Goal: Task Accomplishment & Management: Use online tool/utility

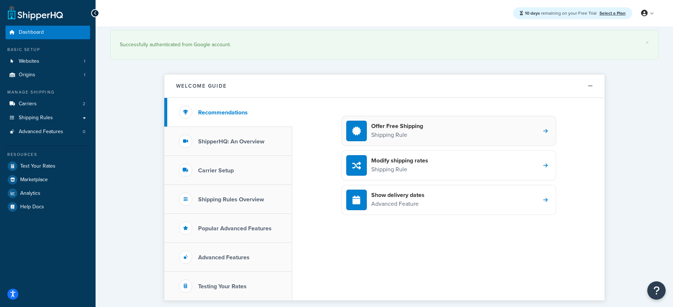
click at [447, 127] on div "Offer Free Shipping Shipping Rule" at bounding box center [448, 131] width 215 height 30
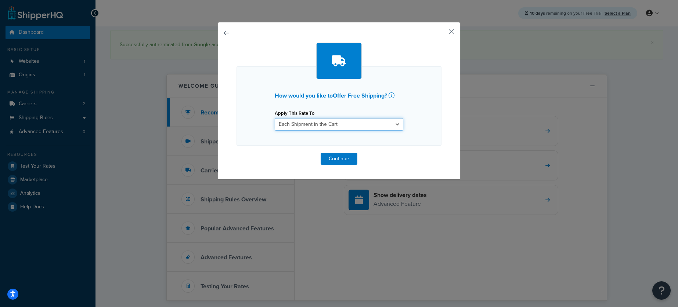
click at [342, 122] on select "Each Shipment in the Cart Each Shipping Group in the Cart Each Item within a Sh…" at bounding box center [339, 124] width 129 height 12
click at [420, 124] on div "How would you like to Offer Free Shipping ? Apply This Rate To Each Shipment in…" at bounding box center [339, 105] width 205 height 79
click at [382, 127] on select "Each Shipment in the Cart Each Shipping Group in the Cart Each Item within a Sh…" at bounding box center [339, 124] width 129 height 12
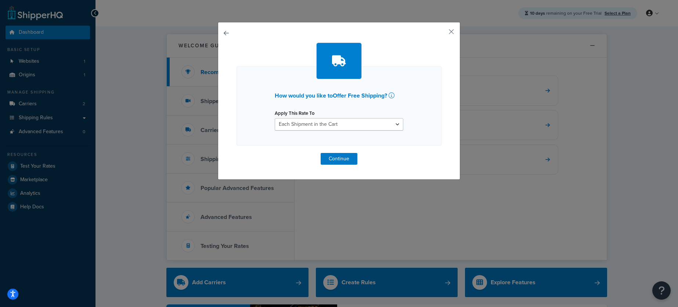
click at [422, 127] on div "How would you like to Offer Free Shipping ? Apply This Rate To Each Shipment in…" at bounding box center [339, 105] width 205 height 79
click at [347, 158] on button "Continue" at bounding box center [339, 159] width 37 height 12
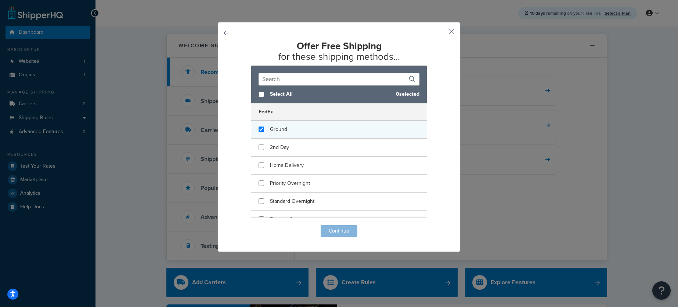
checkbox input "true"
click at [324, 129] on div "Ground" at bounding box center [339, 130] width 176 height 18
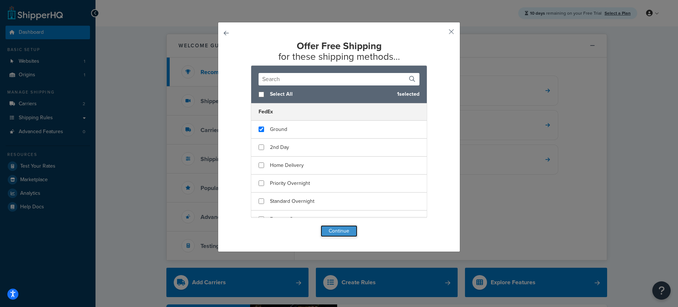
click at [348, 228] on button "Continue" at bounding box center [339, 232] width 37 height 12
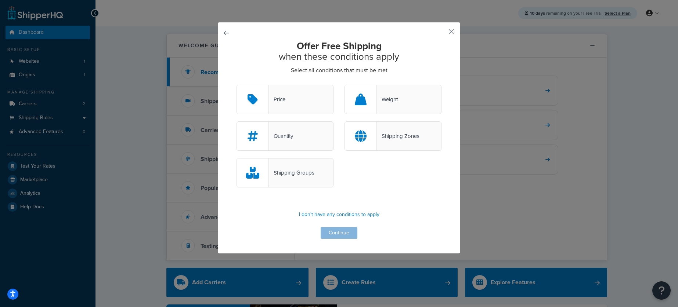
click at [292, 89] on div "Price" at bounding box center [285, 99] width 97 height 29
click at [0, 0] on input "Price" at bounding box center [0, 0] width 0 height 0
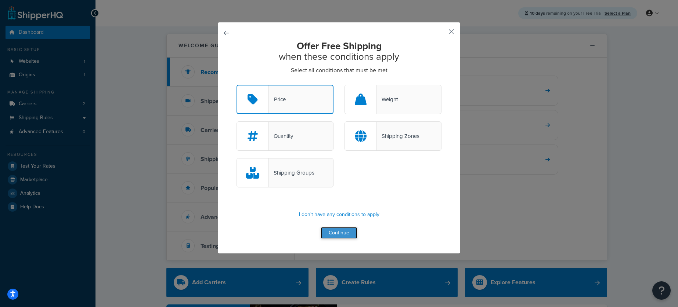
click at [347, 235] on button "Continue" at bounding box center [339, 233] width 37 height 12
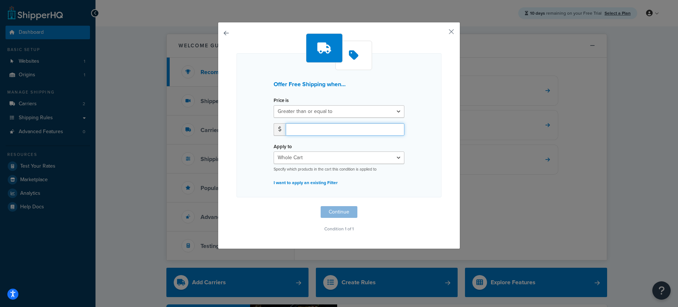
click at [349, 130] on input "number" at bounding box center [345, 129] width 119 height 12
type input "100.00"
click at [342, 211] on button "Continue" at bounding box center [339, 212] width 37 height 12
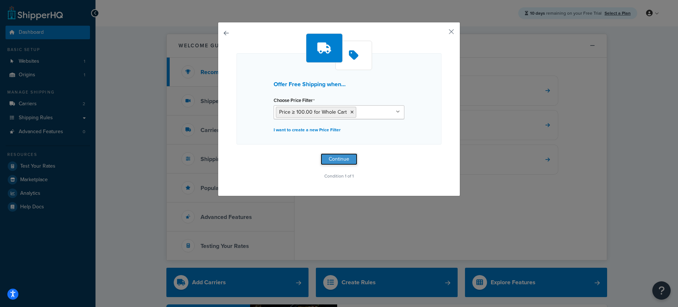
click at [331, 162] on button "Continue" at bounding box center [339, 160] width 37 height 12
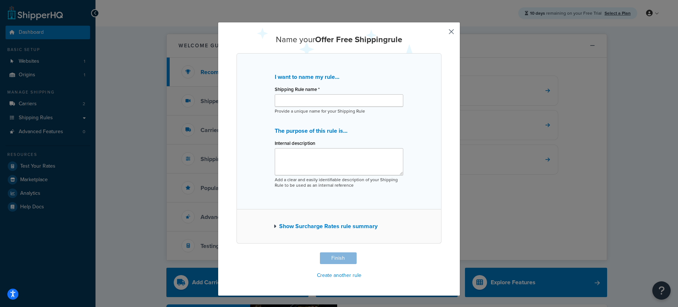
click at [323, 109] on p "Provide a unique name for your Shipping Rule" at bounding box center [339, 112] width 129 height 6
click at [324, 104] on input "Shipping Rule name *" at bounding box center [339, 100] width 129 height 12
type input "Free shipping over $100"
click at [316, 160] on textarea "Internal description" at bounding box center [339, 161] width 129 height 27
type textarea "Free shipping $100+"
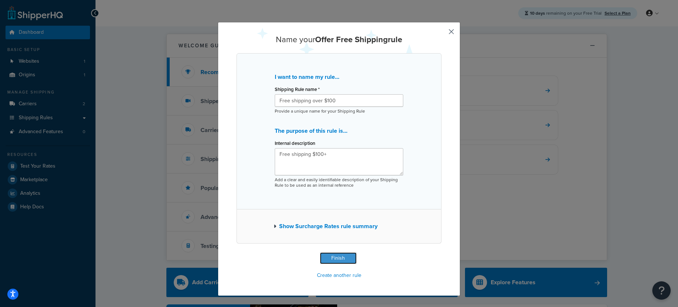
drag, startPoint x: 346, startPoint y: 260, endPoint x: 338, endPoint y: 251, distance: 12.5
click at [338, 251] on div "Name your Offer Free Shipping rule I want to name my rule... Shipping Rule name…" at bounding box center [339, 158] width 205 height 246
click at [270, 227] on div "Show Surcharge Rates rule summary" at bounding box center [339, 227] width 205 height 34
click at [274, 227] on icon "button" at bounding box center [275, 226] width 3 height 5
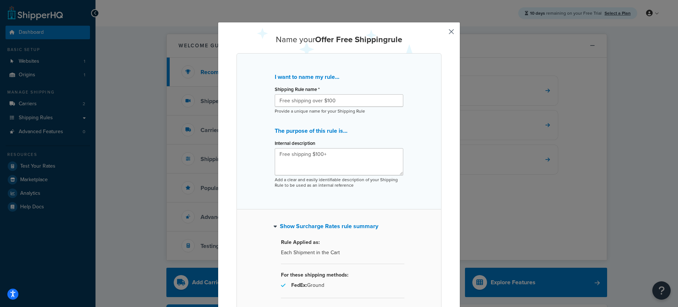
scroll to position [90, 0]
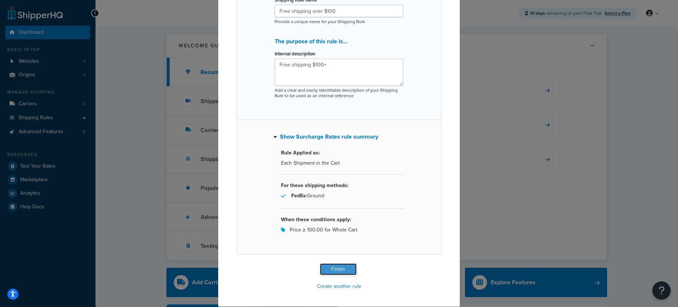
click at [343, 271] on button "Finish" at bounding box center [338, 270] width 37 height 12
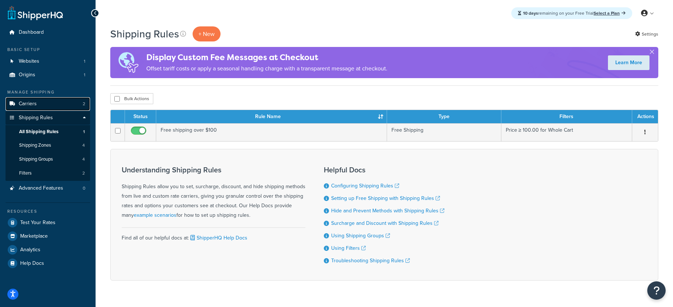
click at [54, 103] on link "Carriers 2" at bounding box center [48, 104] width 84 height 14
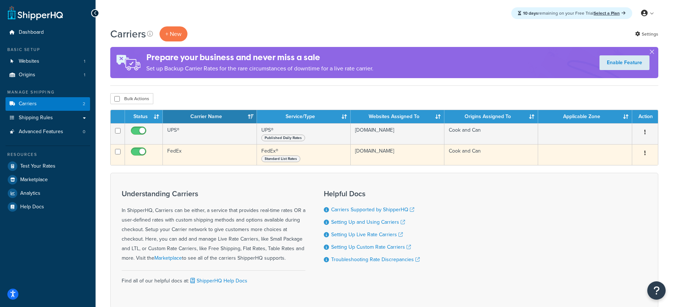
click at [135, 151] on input "checkbox" at bounding box center [139, 153] width 20 height 9
checkbox input "false"
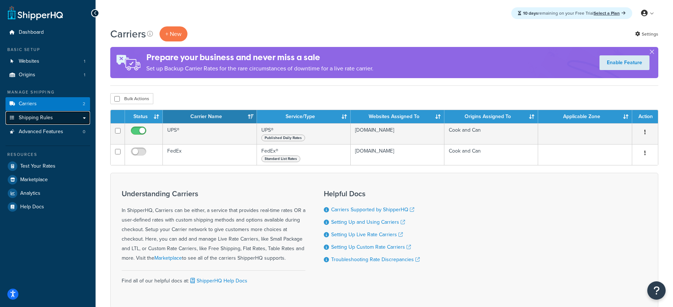
click at [64, 120] on link "Shipping Rules" at bounding box center [48, 118] width 84 height 14
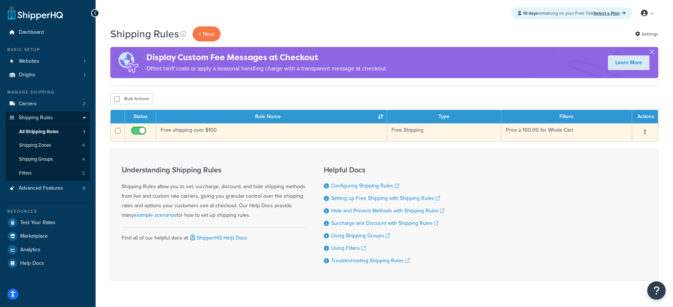
click at [323, 134] on td "Free shipping over $100" at bounding box center [271, 132] width 231 height 18
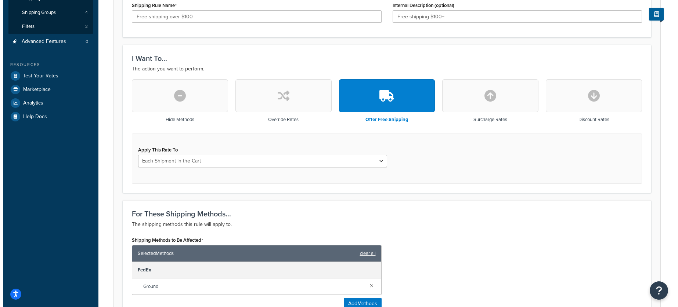
scroll to position [220, 0]
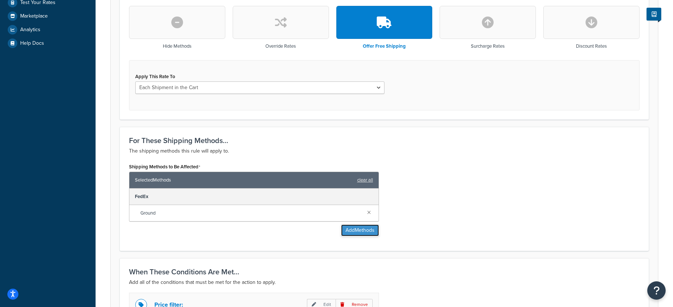
click at [365, 232] on button "Add Methods" at bounding box center [360, 231] width 38 height 12
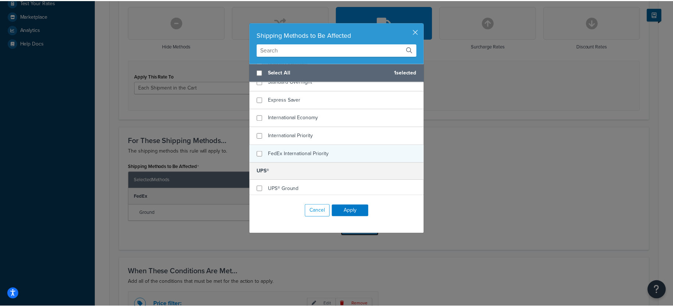
scroll to position [134, 0]
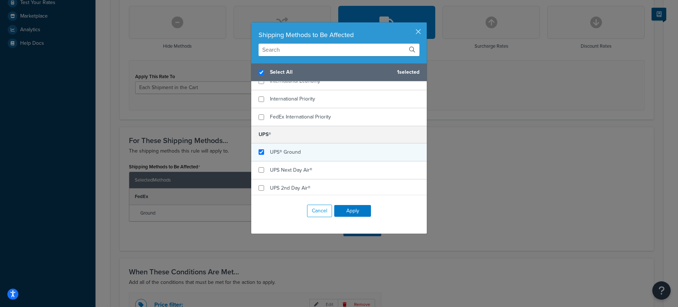
checkbox input "true"
click at [278, 152] on span "UPS® Ground" at bounding box center [285, 152] width 31 height 8
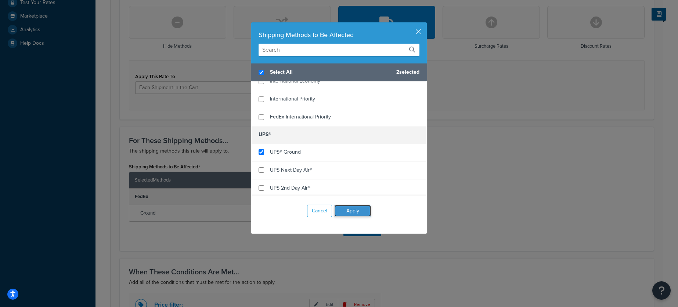
click at [345, 211] on button "Apply" at bounding box center [352, 211] width 37 height 12
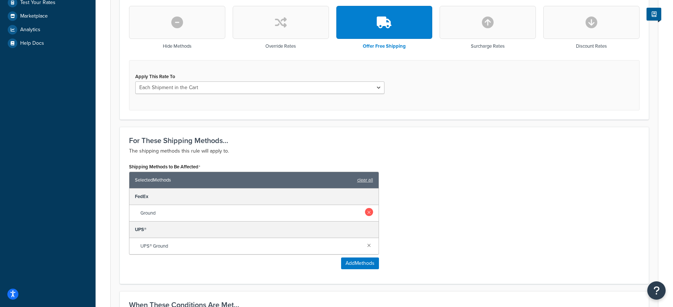
click at [369, 213] on link at bounding box center [369, 212] width 8 height 8
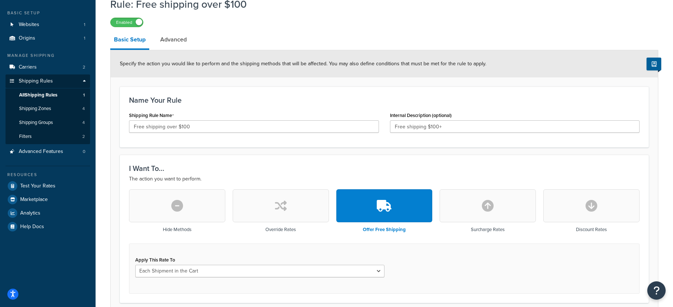
scroll to position [0, 0]
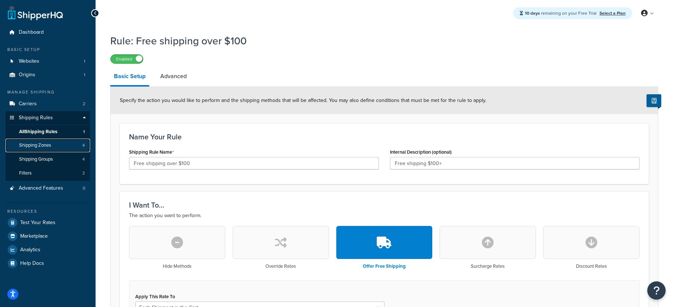
click at [64, 143] on link "Shipping Zones 4" at bounding box center [48, 146] width 84 height 14
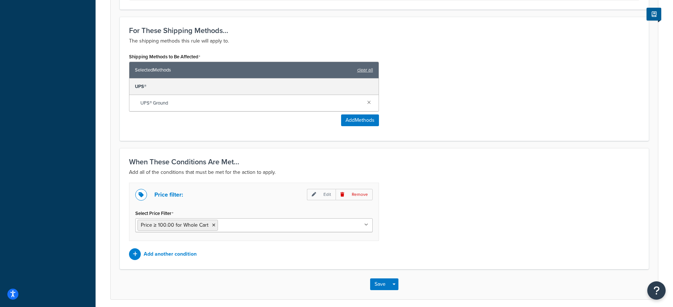
scroll to position [360, 0]
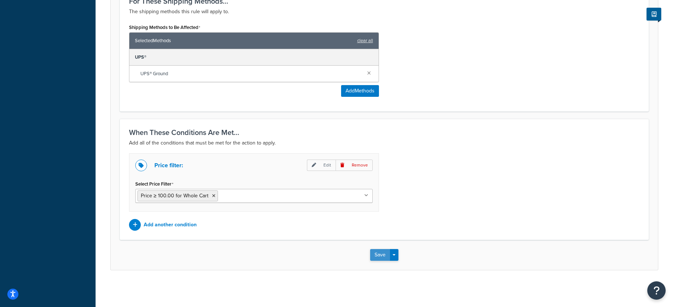
click at [380, 255] on button "Save" at bounding box center [380, 255] width 20 height 12
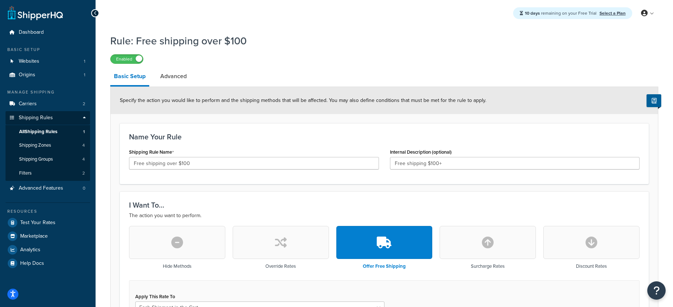
scroll to position [37, 0]
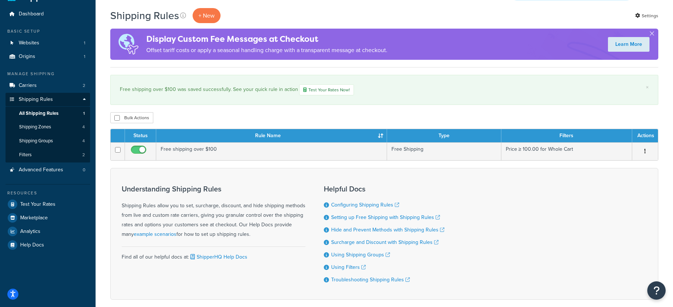
scroll to position [55, 0]
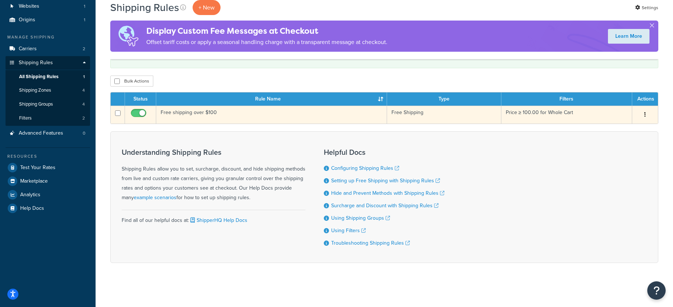
click at [644, 112] on button "button" at bounding box center [645, 115] width 10 height 12
click at [619, 127] on link "Edit" at bounding box center [620, 128] width 58 height 15
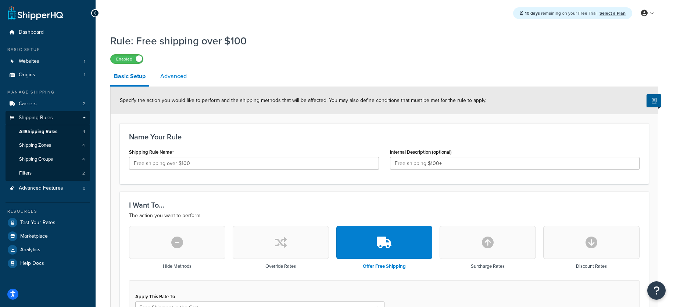
click at [176, 76] on link "Advanced" at bounding box center [174, 77] width 34 height 18
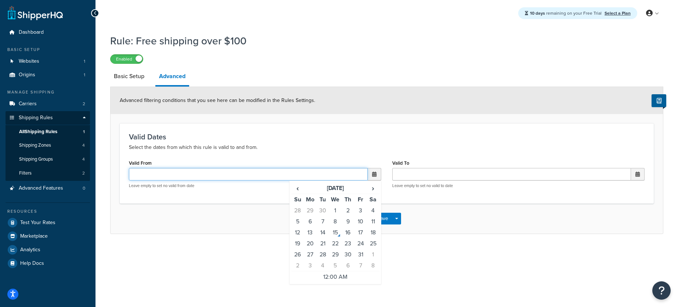
click at [317, 175] on input "Valid From" at bounding box center [248, 174] width 239 height 12
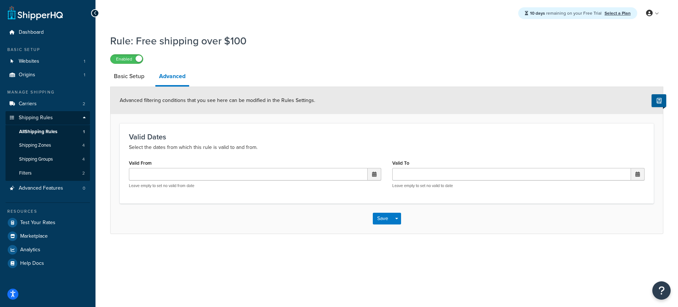
click at [328, 153] on div "Valid Dates Select the dates from which this rule is valid to and from. Valid F…" at bounding box center [387, 163] width 534 height 80
click at [134, 75] on link "Basic Setup" at bounding box center [129, 77] width 38 height 18
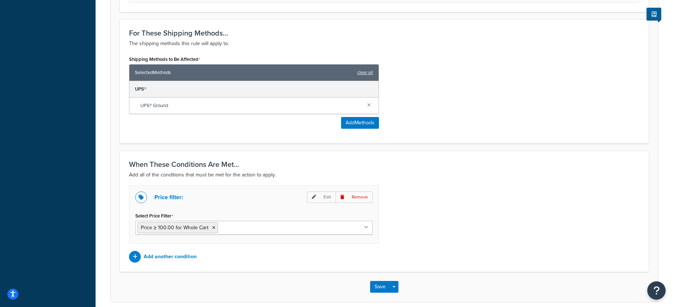
scroll to position [360, 0]
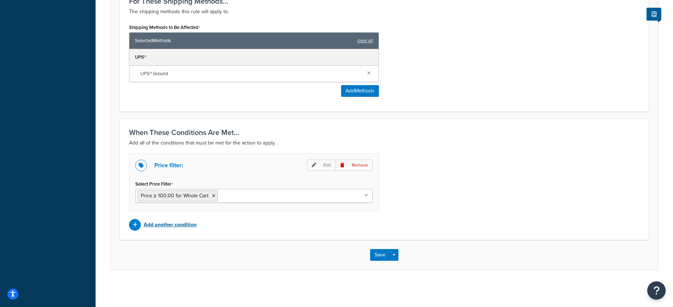
click at [234, 224] on div "Add another condition" at bounding box center [254, 225] width 250 height 12
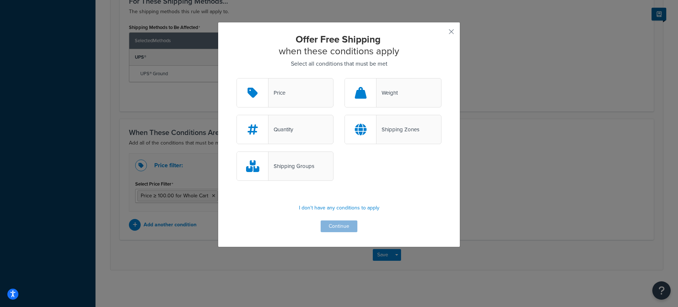
click at [397, 129] on div "Shipping Zones" at bounding box center [398, 130] width 43 height 10
click at [0, 0] on input "Shipping Zones" at bounding box center [0, 0] width 0 height 0
click at [335, 229] on button "Continue" at bounding box center [339, 227] width 37 height 12
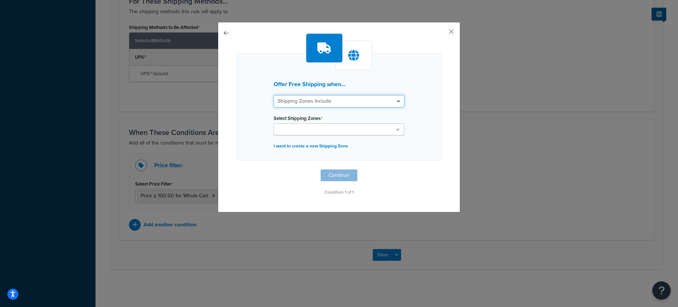
click at [349, 101] on select "Shipping Zones Include Shipping Zones Do Not Include" at bounding box center [339, 101] width 131 height 12
click at [442, 33] on button "button" at bounding box center [441, 34] width 2 height 2
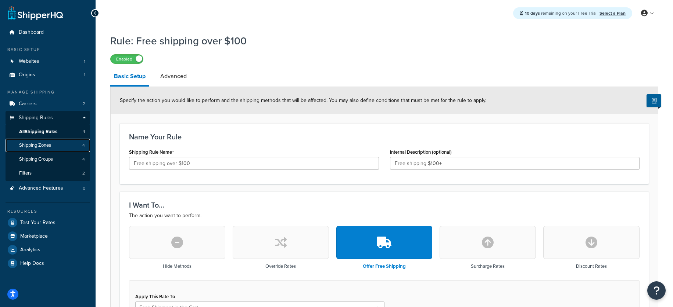
click at [53, 142] on link "Shipping Zones 4" at bounding box center [48, 146] width 84 height 14
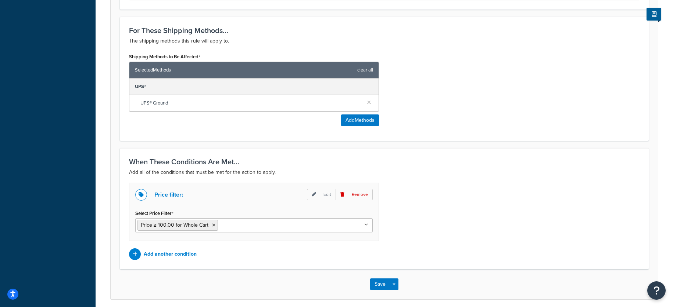
scroll to position [360, 0]
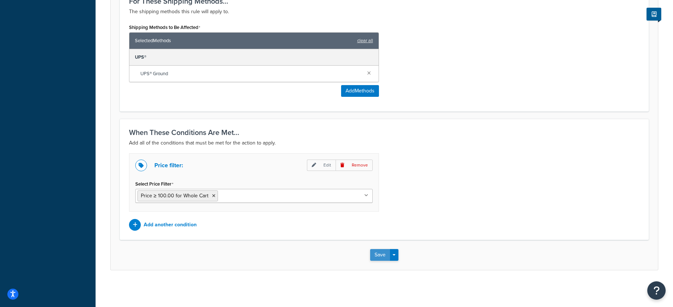
click at [383, 257] on button "Save" at bounding box center [380, 255] width 20 height 12
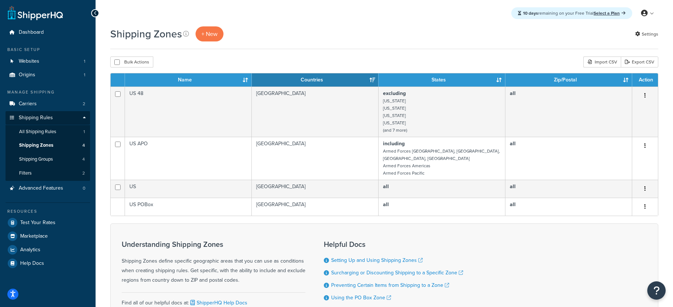
click at [226, 38] on div "Shipping Zones + New" at bounding box center [168, 33] width 117 height 15
click at [212, 36] on span "+ New" at bounding box center [209, 34] width 16 height 8
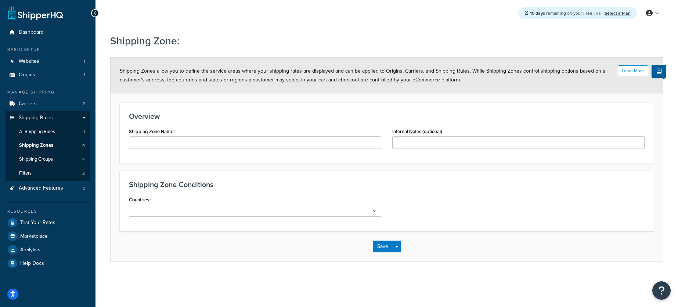
click at [97, 11] on icon at bounding box center [95, 13] width 3 height 5
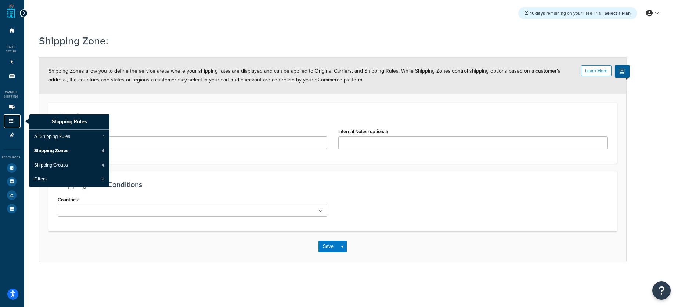
click at [10, 124] on link "Shipping Rules" at bounding box center [12, 122] width 17 height 14
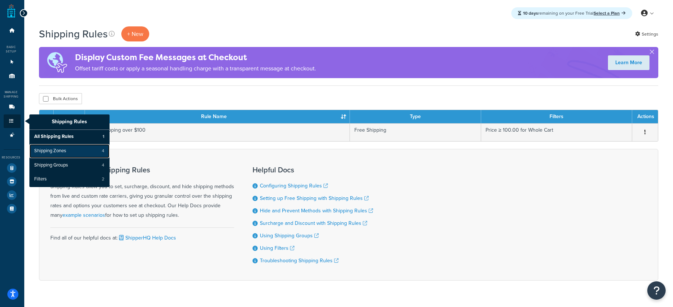
click at [58, 150] on span "Shipping Zones" at bounding box center [50, 151] width 32 height 7
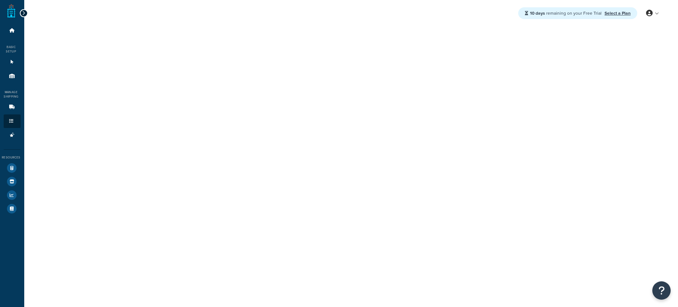
select select "excluding"
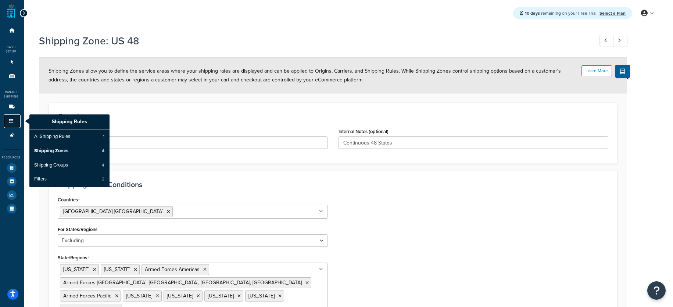
click at [14, 119] on link "Shipping Rules" at bounding box center [12, 122] width 17 height 14
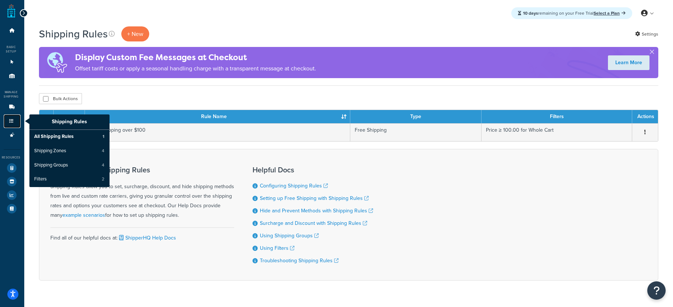
click at [10, 124] on link "Shipping Rules" at bounding box center [12, 122] width 17 height 14
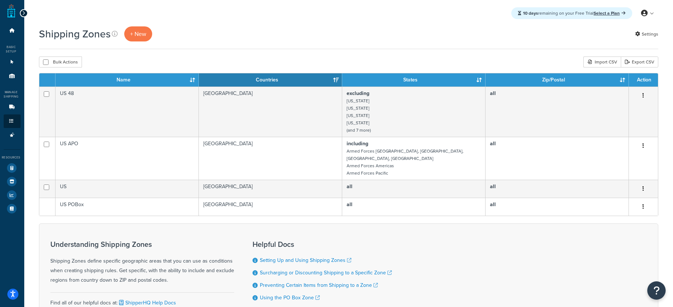
click at [140, 65] on div "Bulk Actions Duplicate Delete Import CSV Export CSV" at bounding box center [348, 62] width 619 height 11
click at [135, 37] on span "+ New" at bounding box center [138, 34] width 16 height 8
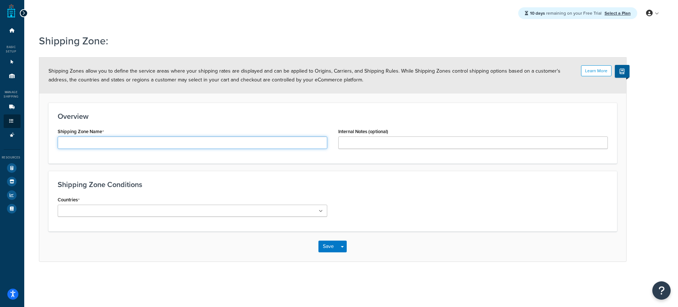
click at [208, 147] on input "Shipping Zone Name" at bounding box center [193, 143] width 270 height 12
drag, startPoint x: 183, startPoint y: 146, endPoint x: 34, endPoint y: 133, distance: 150.1
click at [34, 133] on div "Shipping Zone: Learn More Shipping Zones allow you to define the service areas …" at bounding box center [351, 155] width 654 height 251
type input "Alaska and Hawaii"
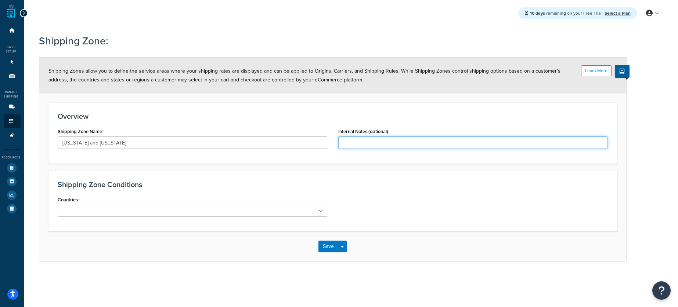
click at [483, 143] on input "Internal Notes (optional)" at bounding box center [473, 143] width 270 height 12
paste input "Alaska and Hawaii"
type input "Alaska and Hawaii"
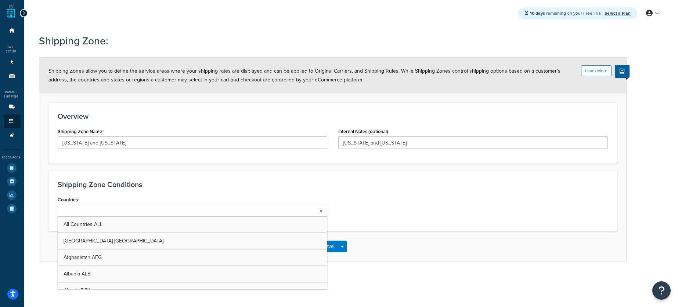
click at [217, 213] on ul at bounding box center [193, 211] width 270 height 12
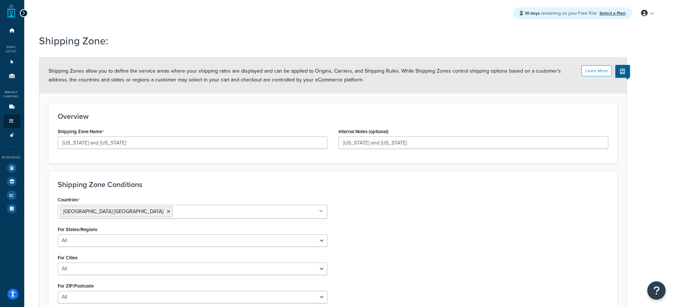
click at [463, 194] on div "Shipping Zone Conditions Countries United States USA All Countries ALL Afghanis…" at bounding box center [332, 244] width 569 height 147
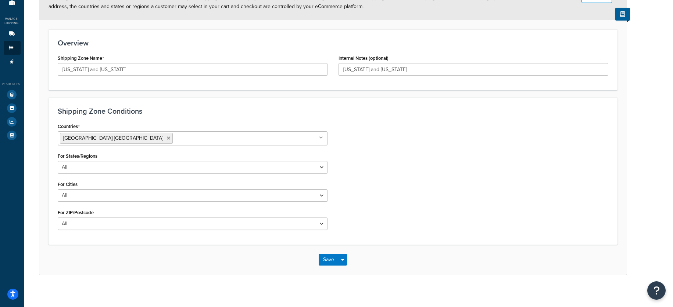
scroll to position [79, 0]
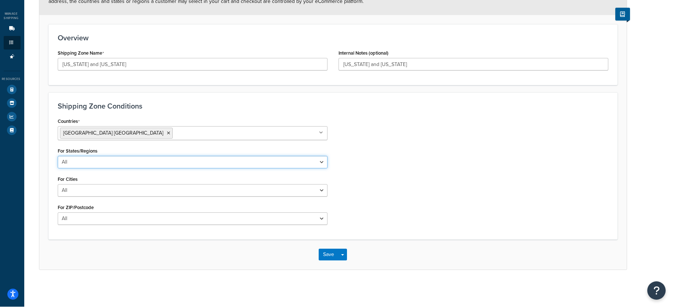
click at [217, 161] on select "All Including Excluding" at bounding box center [193, 162] width 270 height 12
select select "including"
click at [58, 156] on select "All Including Excluding" at bounding box center [193, 162] width 270 height 12
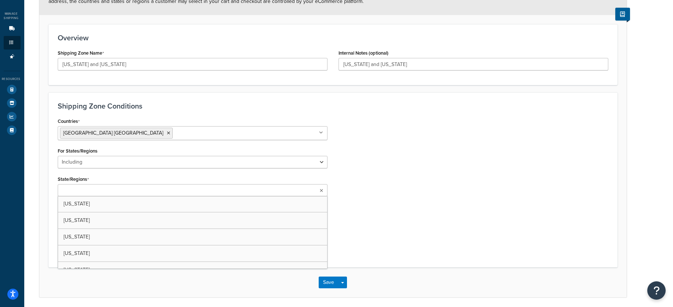
click at [182, 195] on ul at bounding box center [193, 190] width 270 height 12
type input "haw"
type input "al"
click at [457, 183] on div "Countries United States USA All Countries ALL Afghanistan AFG Albania ALB Alger…" at bounding box center [332, 174] width 561 height 116
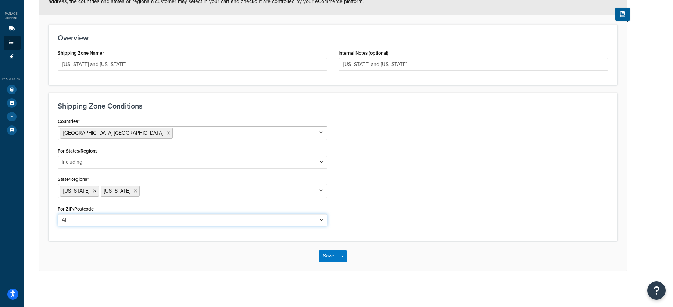
click at [269, 222] on select "All Including Excluding" at bounding box center [193, 220] width 270 height 12
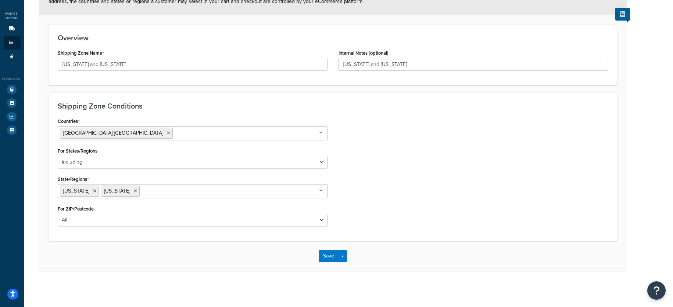
click at [361, 214] on div "Countries United States USA All Countries ALL Afghanistan AFG Albania ALB Alger…" at bounding box center [332, 174] width 561 height 116
click at [330, 254] on button "Save" at bounding box center [329, 257] width 20 height 12
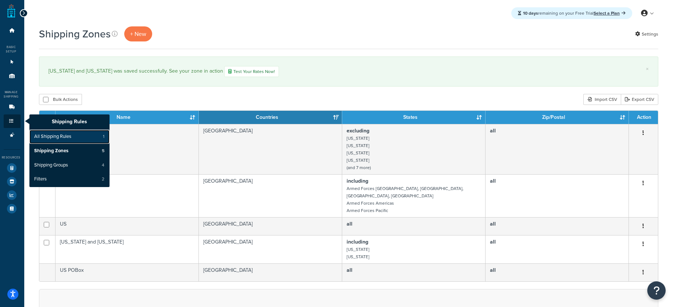
click at [47, 137] on span "All Shipping Rules" at bounding box center [52, 137] width 37 height 7
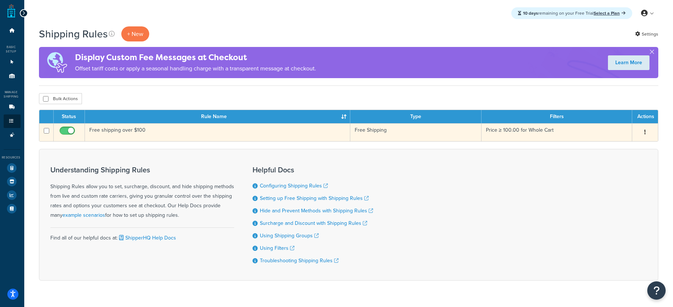
click at [647, 132] on button "button" at bounding box center [645, 133] width 10 height 12
click at [632, 143] on link "Edit" at bounding box center [620, 146] width 58 height 15
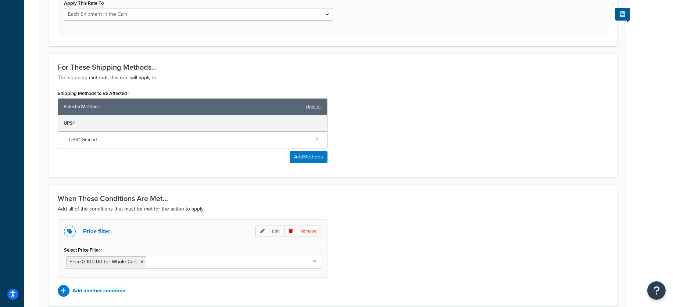
scroll to position [360, 0]
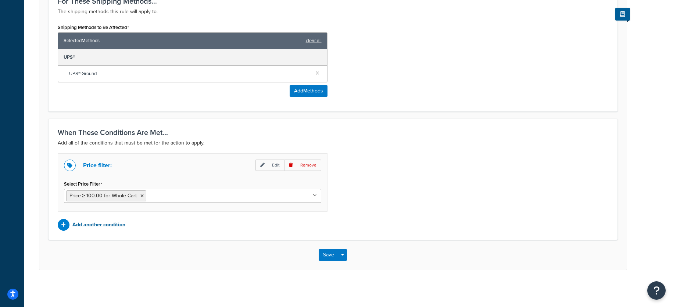
click at [102, 228] on p "Add another condition" at bounding box center [98, 225] width 53 height 10
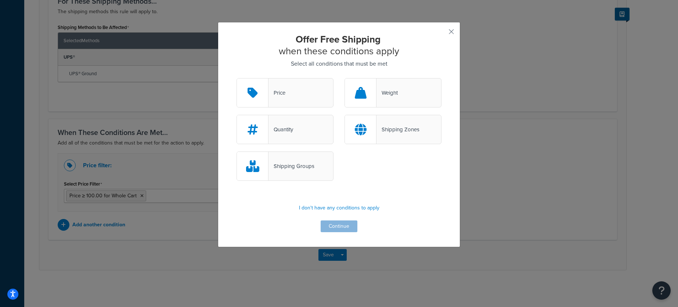
click at [387, 133] on div "Shipping Zones" at bounding box center [398, 130] width 43 height 10
click at [0, 0] on input "Shipping Zones" at bounding box center [0, 0] width 0 height 0
click at [335, 228] on button "Continue" at bounding box center [339, 227] width 37 height 12
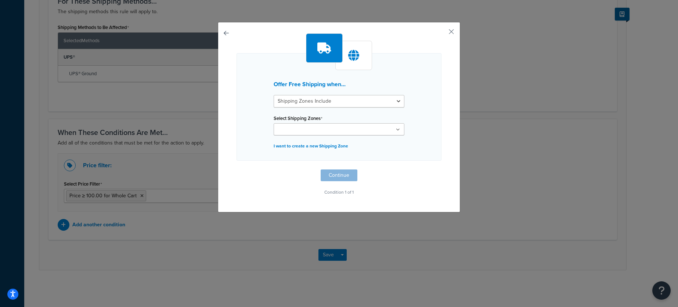
click at [371, 131] on ul at bounding box center [339, 129] width 131 height 12
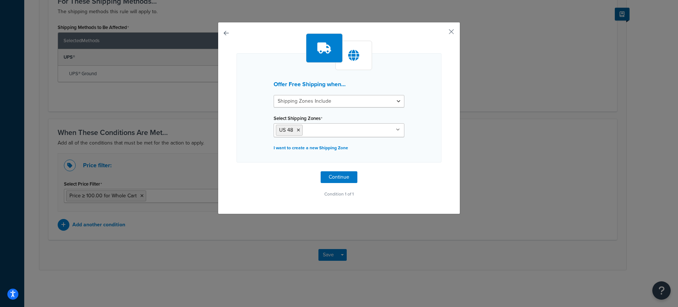
click at [441, 133] on div "Offer Free Shipping when... Shipping Zones Include Shipping Zones Do Not Includ…" at bounding box center [339, 118] width 242 height 193
click at [340, 178] on button "Continue" at bounding box center [339, 178] width 37 height 12
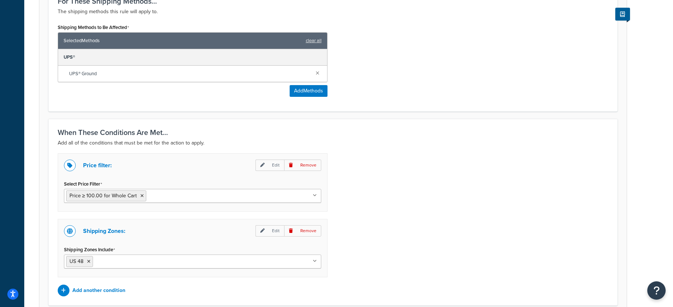
scroll to position [426, 0]
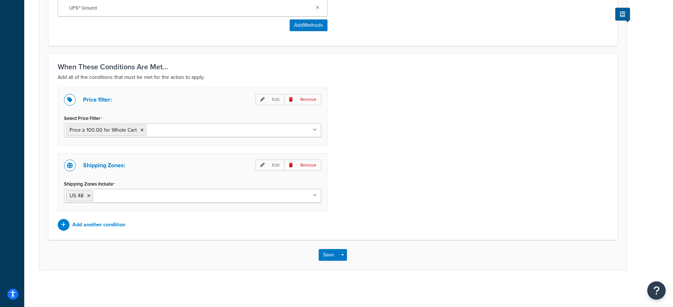
click at [345, 227] on div "Price filter: Edit Remove Select Price Filter Price ≥ 100.00 for Whole Cart No …" at bounding box center [332, 159] width 561 height 143
click at [324, 250] on button "Save" at bounding box center [329, 255] width 20 height 12
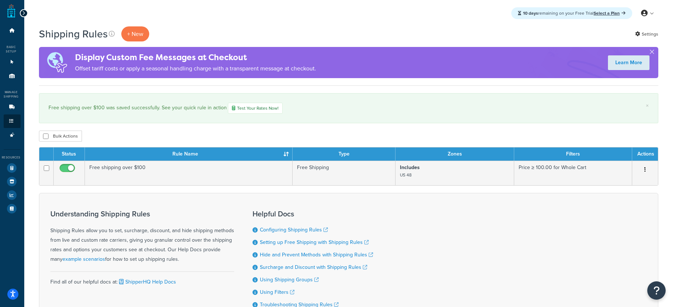
click at [349, 106] on div "Free shipping over $100 was saved successfully. See your quick rule in action T…" at bounding box center [348, 108] width 600 height 11
click at [265, 107] on link "Test Your Rates Now!" at bounding box center [255, 108] width 55 height 11
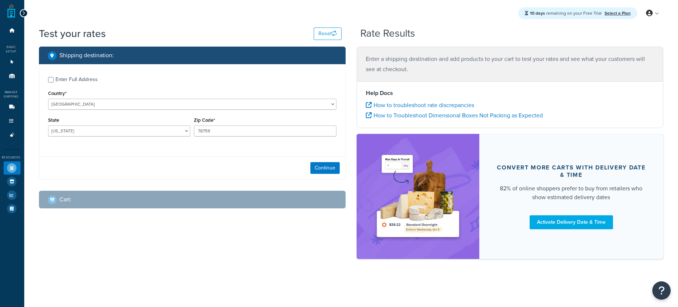
select select "[GEOGRAPHIC_DATA]"
click at [485, 297] on div "10 days remaining on your Free Trial Select a Plan My Profile Billing Global Se…" at bounding box center [351, 153] width 654 height 307
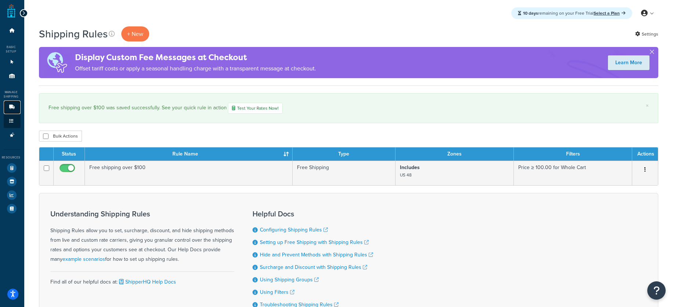
click at [8, 109] on icon at bounding box center [11, 107] width 7 height 4
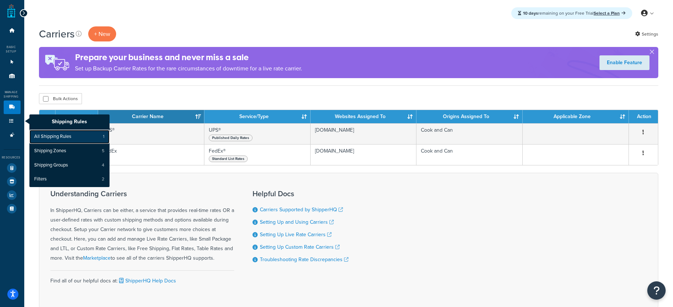
click at [53, 137] on span "All Shipping Rules" at bounding box center [52, 137] width 37 height 7
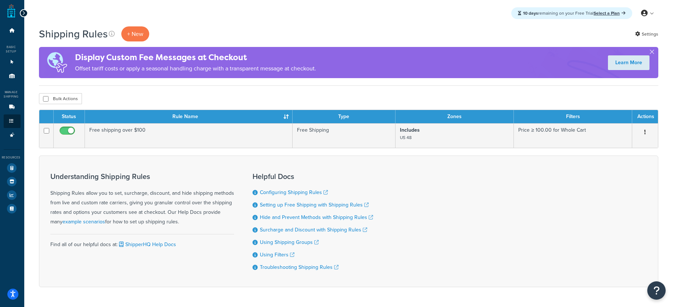
click at [230, 99] on div "Bulk Actions Duplicate [GEOGRAPHIC_DATA]" at bounding box center [348, 98] width 619 height 11
click at [127, 36] on p "+ New" at bounding box center [135, 33] width 28 height 15
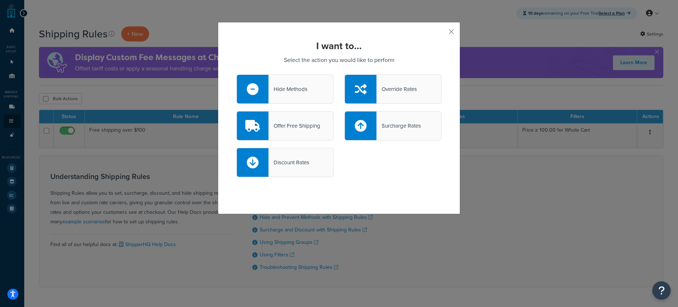
click at [383, 180] on div "Discount Rates" at bounding box center [339, 166] width 216 height 37
click at [368, 170] on div "Discount Rates" at bounding box center [339, 166] width 216 height 37
click at [413, 165] on div "Discount Rates" at bounding box center [339, 166] width 216 height 37
click at [391, 89] on div "Override Rates" at bounding box center [397, 89] width 40 height 10
click at [0, 0] on input "Override Rates" at bounding box center [0, 0] width 0 height 0
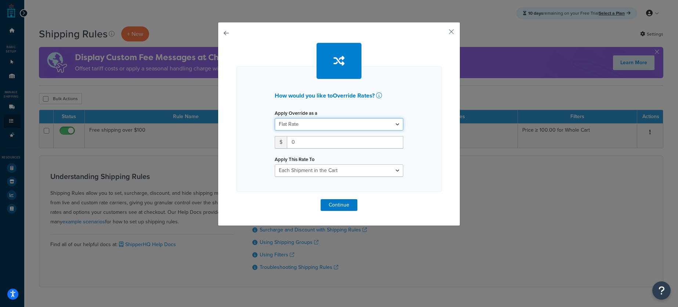
click at [368, 125] on select "Flat Rate Percentage Flat Rate & Percentage" at bounding box center [339, 124] width 129 height 12
select select "PERCENTAGE"
click at [275, 118] on select "Flat Rate Percentage Flat Rate & Percentage" at bounding box center [339, 124] width 129 height 12
click at [300, 143] on input "number" at bounding box center [298, 142] width 46 height 12
click at [372, 141] on select "Order Value" at bounding box center [374, 142] width 59 height 12
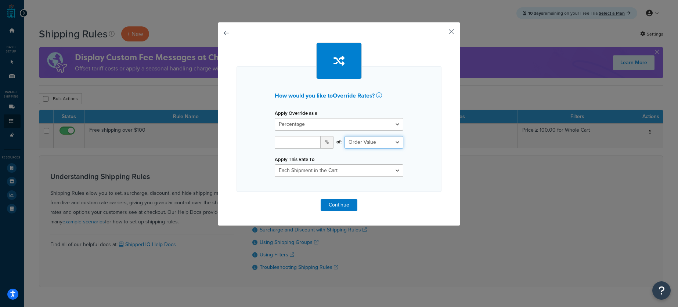
drag, startPoint x: 372, startPoint y: 141, endPoint x: 378, endPoint y: 141, distance: 5.9
click at [371, 141] on select "Order Value" at bounding box center [374, 142] width 59 height 12
click at [450, 26] on div "How would you like to Override Rates ? Apply Override as a Flat Rate Percentage…" at bounding box center [339, 124] width 242 height 204
click at [449, 27] on div "How would you like to Override Rates ? Apply Override as a Flat Rate Percentage…" at bounding box center [339, 124] width 242 height 204
click at [442, 33] on button "button" at bounding box center [441, 34] width 2 height 2
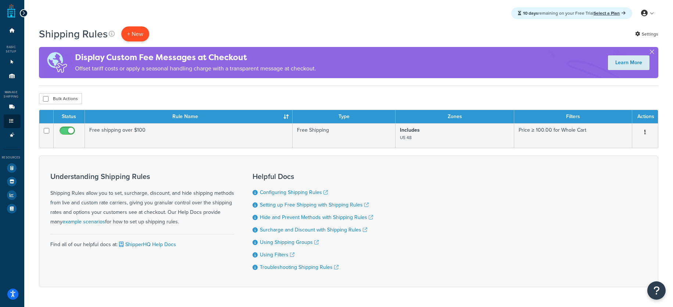
click at [139, 33] on p "+ New" at bounding box center [135, 33] width 28 height 15
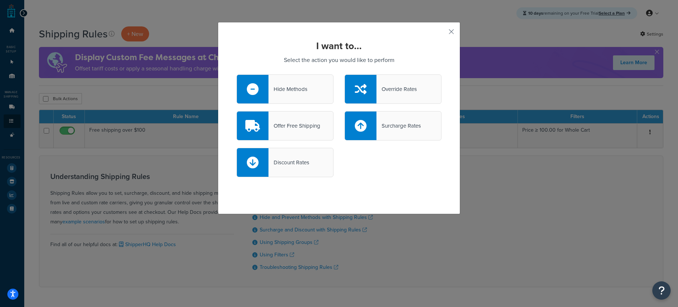
click at [428, 177] on div "Discount Rates" at bounding box center [339, 166] width 216 height 37
click at [382, 192] on div "I want to... Select the action you would like to perform Hide Methods Override …" at bounding box center [339, 118] width 242 height 193
click at [452, 34] on div "I want to... Select the action you would like to perform Hide Methods Override …" at bounding box center [339, 118] width 242 height 193
click at [442, 33] on button "button" at bounding box center [441, 34] width 2 height 2
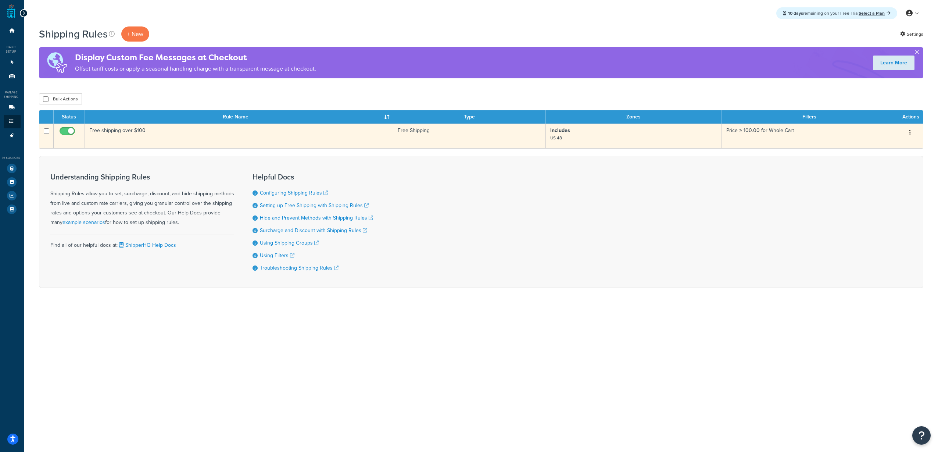
click at [489, 133] on td "Free Shipping" at bounding box center [469, 135] width 152 height 25
